Goal: Information Seeking & Learning: Learn about a topic

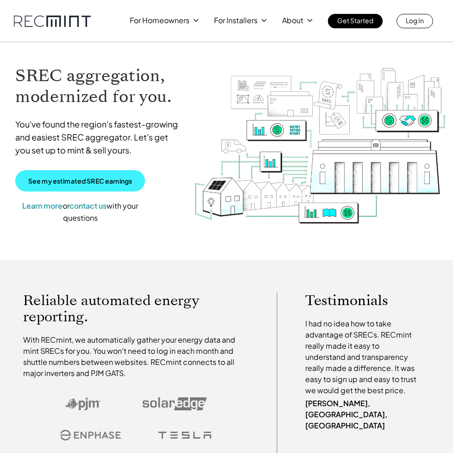
click at [55, 173] on link "See my estimated SREC earnings" at bounding box center [80, 180] width 130 height 21
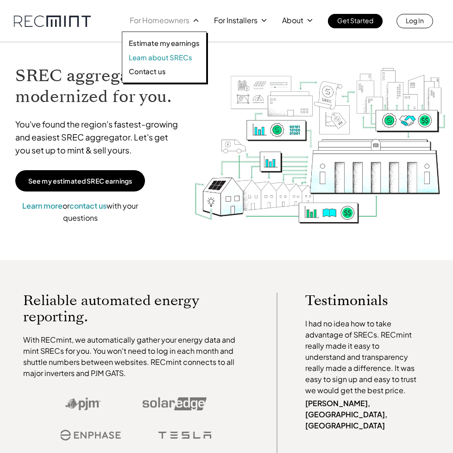
click at [165, 54] on p "Learn about SRECs" at bounding box center [160, 57] width 63 height 9
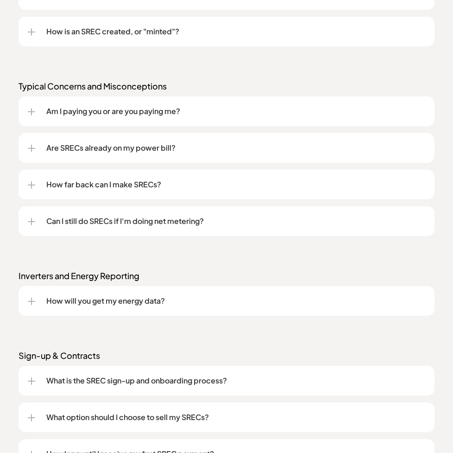
scroll to position [926, 0]
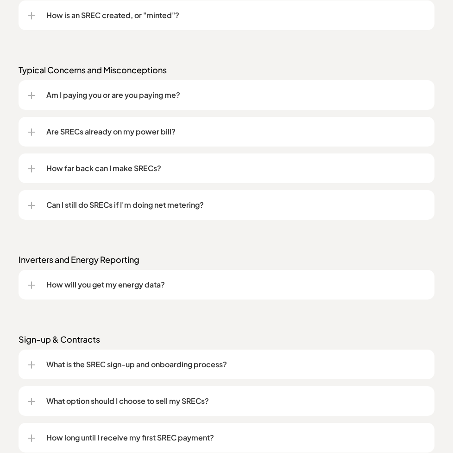
click at [31, 400] on div at bounding box center [31, 400] width 1 height 7
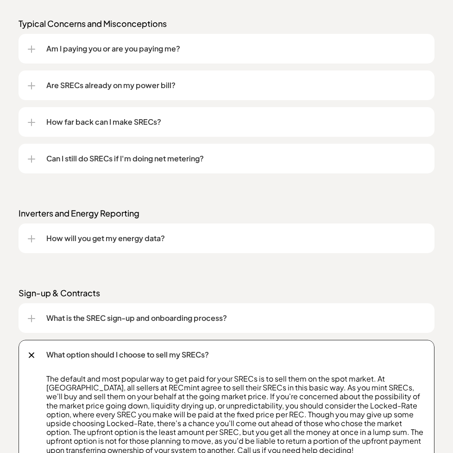
scroll to position [1019, 0]
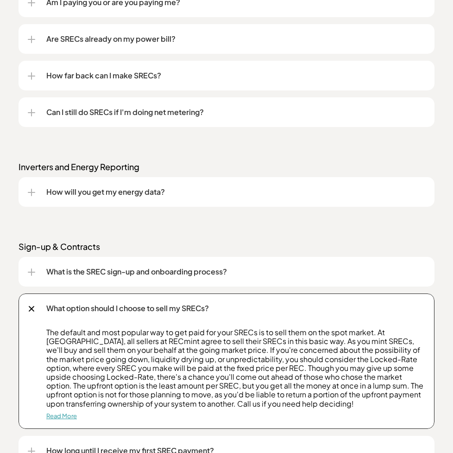
click at [60, 414] on link "Read More" at bounding box center [61, 415] width 31 height 7
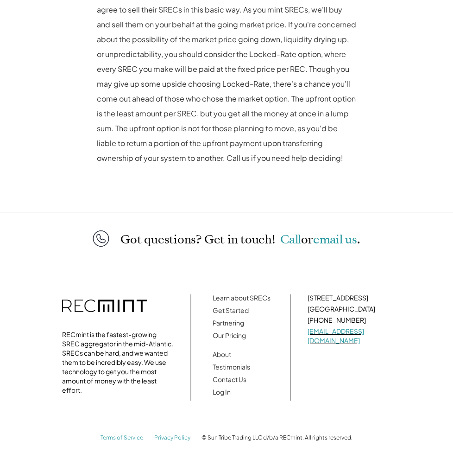
scroll to position [548, 0]
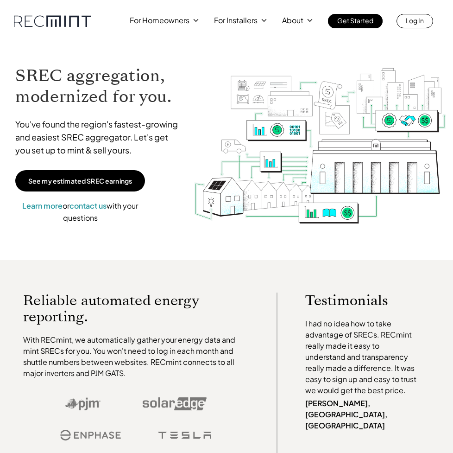
click at [35, 230] on div "SREC aggregation, modernized for you. You've found the region's fastest-growing…" at bounding box center [97, 144] width 183 height 176
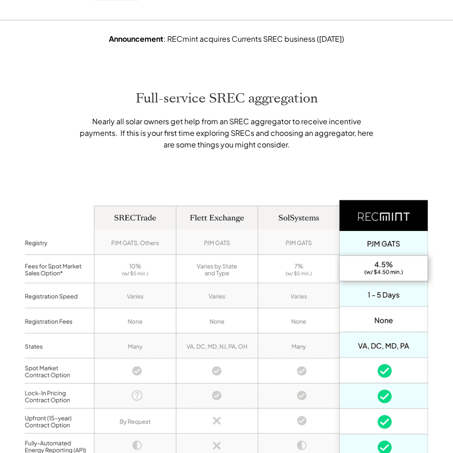
scroll to position [602, 0]
